Goal: Navigation & Orientation: Find specific page/section

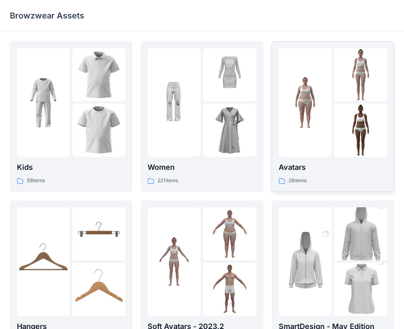
click at [313, 129] on div at bounding box center [305, 102] width 53 height 109
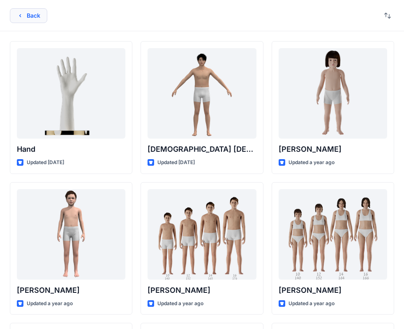
click at [19, 17] on icon "button" at bounding box center [20, 15] width 7 height 7
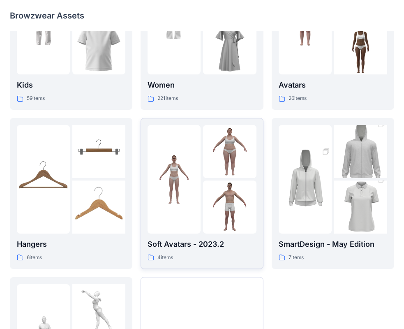
scroll to position [165, 0]
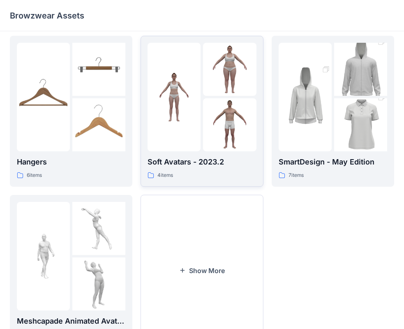
click at [181, 119] on img at bounding box center [174, 96] width 53 height 53
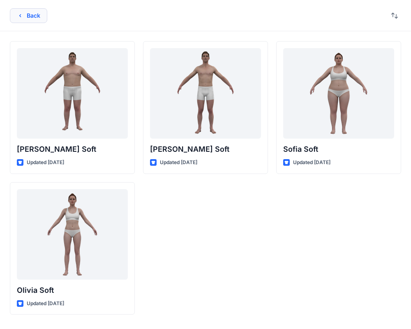
click at [37, 19] on button "Back" at bounding box center [28, 15] width 37 height 15
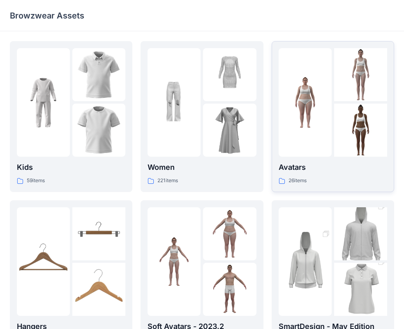
click at [332, 109] on img at bounding box center [305, 102] width 53 height 53
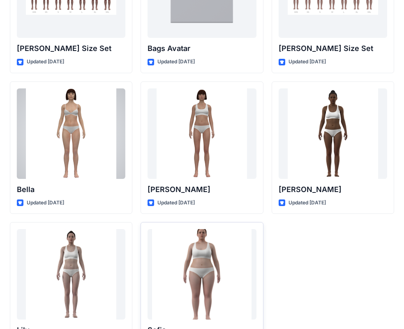
scroll to position [982, 0]
